Goal: Obtain resource: Download file/media

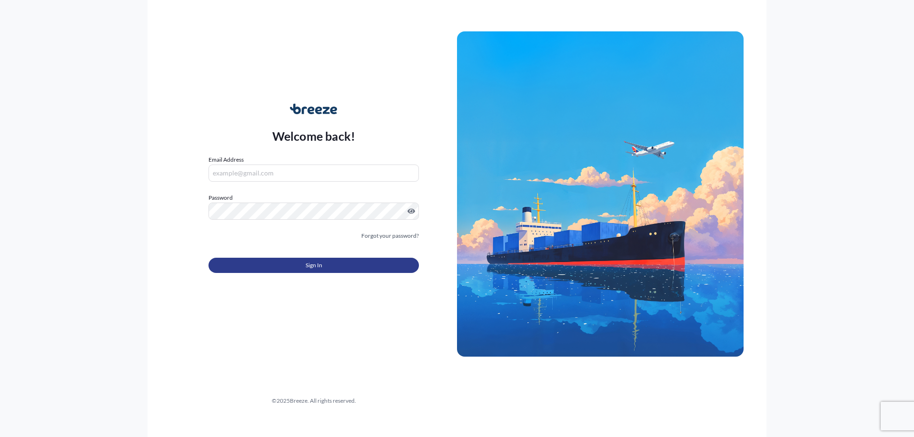
type input "[PERSON_NAME][EMAIL_ADDRESS][DOMAIN_NAME]"
click at [295, 265] on button "Sign In" at bounding box center [313, 265] width 210 height 15
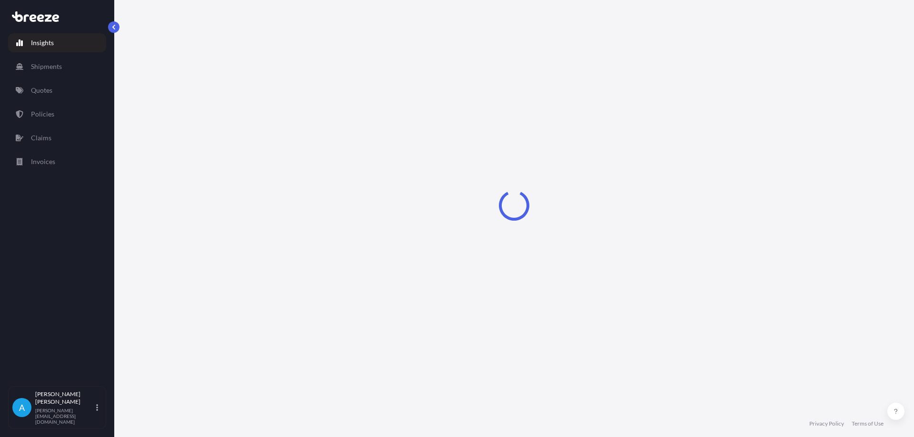
select select "2025"
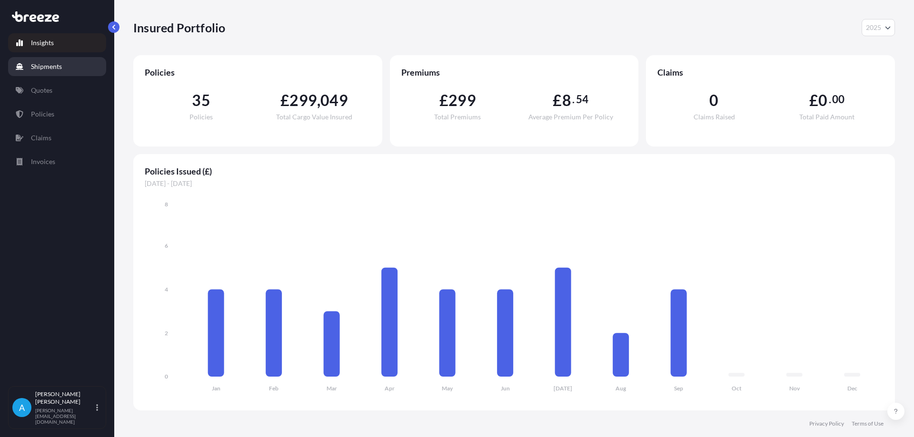
click at [50, 68] on p "Shipments" at bounding box center [46, 67] width 31 height 10
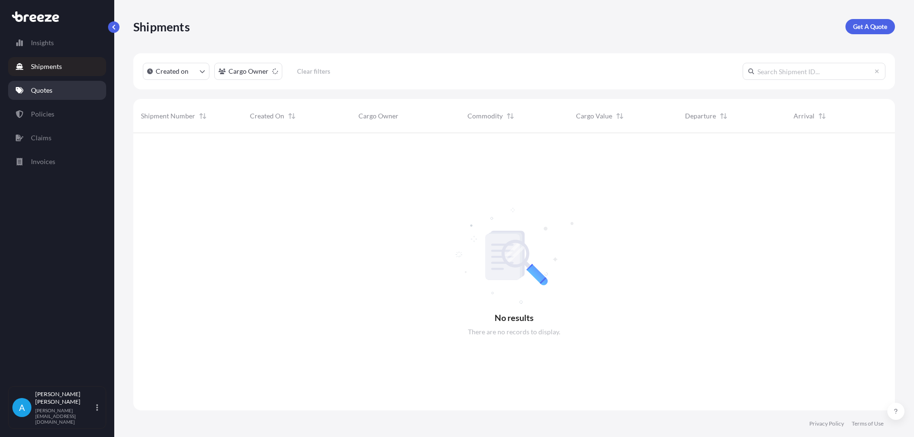
scroll to position [305, 754]
click at [49, 116] on p "Policies" at bounding box center [42, 114] width 23 height 10
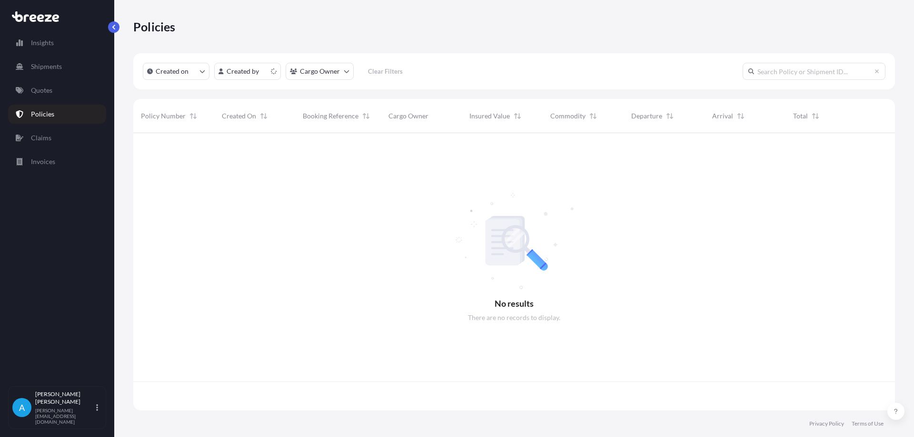
scroll to position [276, 754]
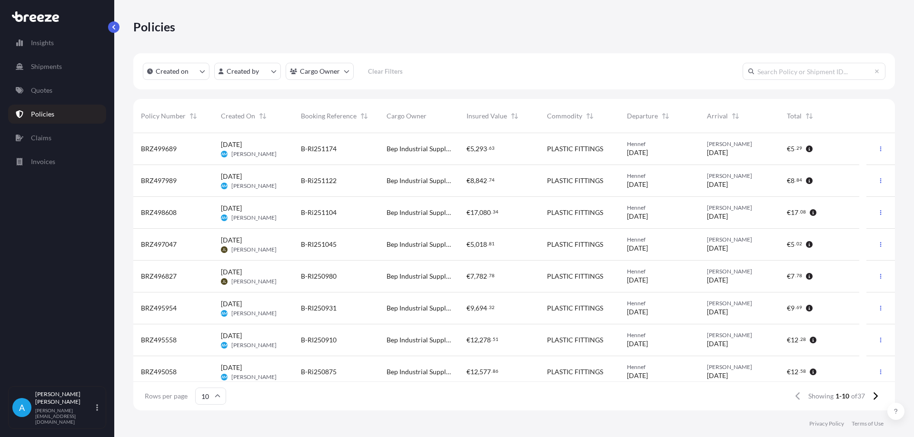
click at [166, 149] on span "BRZ499689" at bounding box center [159, 149] width 36 height 10
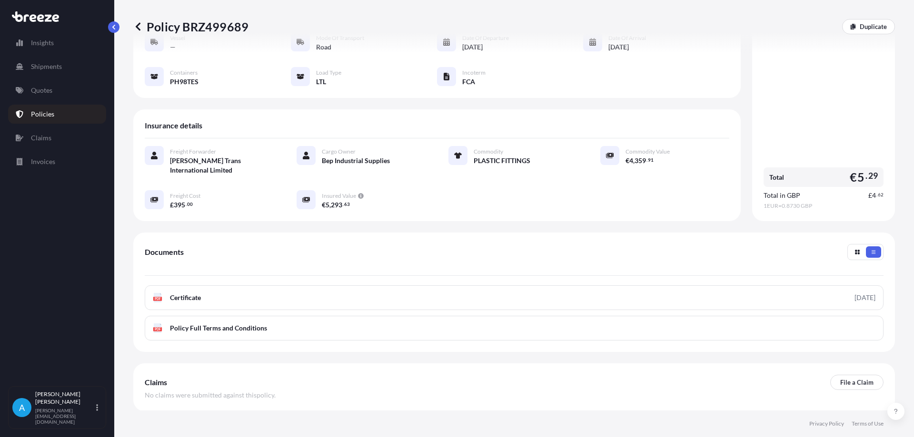
scroll to position [126, 0]
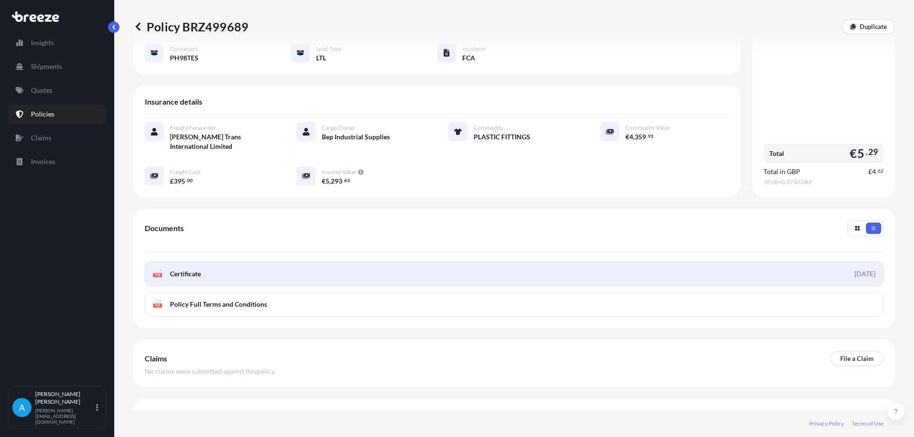
click at [214, 262] on link "PDF Certificate [DATE]" at bounding box center [514, 274] width 739 height 25
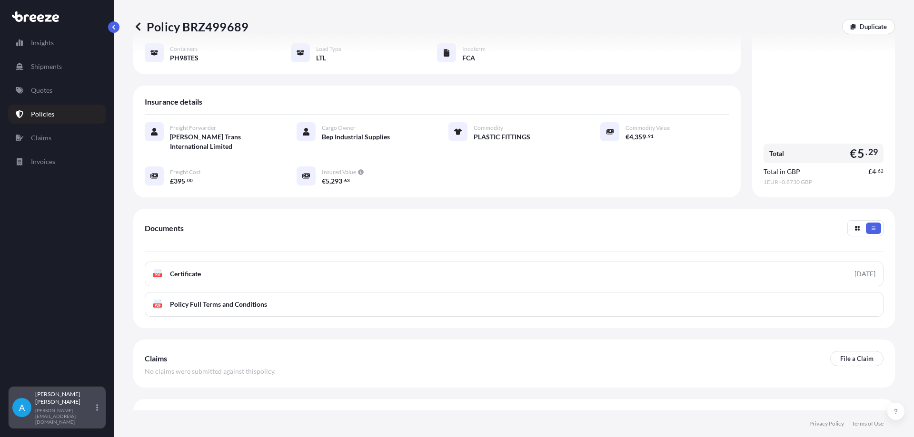
click at [75, 406] on p "[PERSON_NAME]" at bounding box center [64, 398] width 59 height 15
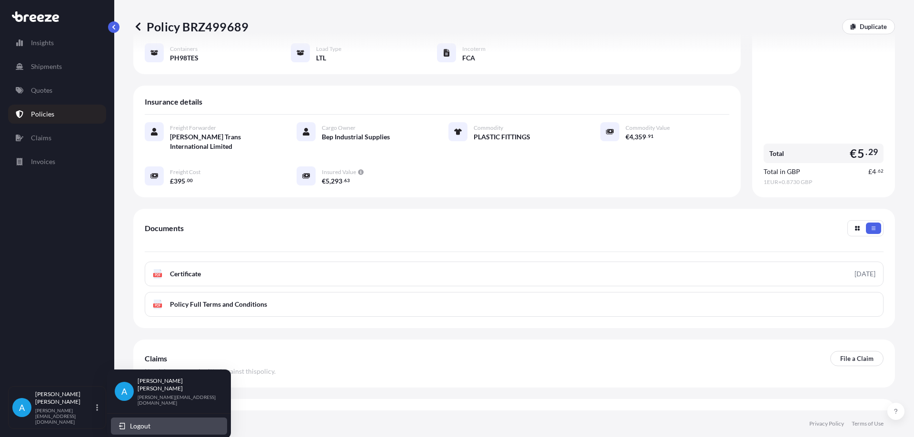
click at [151, 418] on button "Logout" at bounding box center [169, 426] width 116 height 17
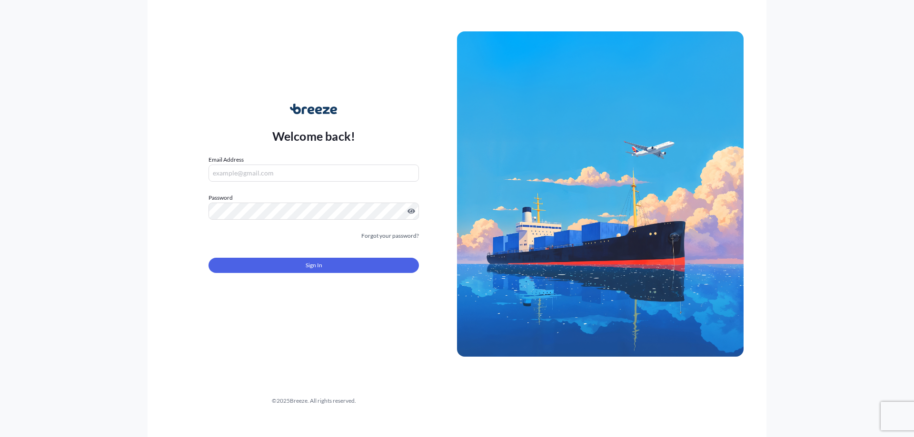
type input "[PERSON_NAME][EMAIL_ADDRESS][DOMAIN_NAME]"
